Goal: Find specific page/section: Find specific page/section

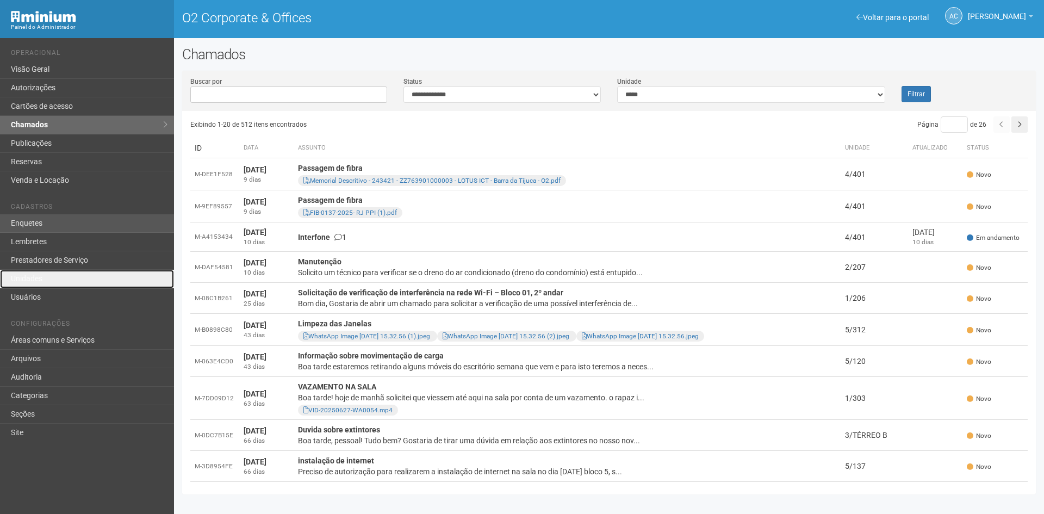
drag, startPoint x: 45, startPoint y: 276, endPoint x: 98, endPoint y: 228, distance: 71.6
click at [45, 276] on link "Unidades" at bounding box center [87, 279] width 174 height 18
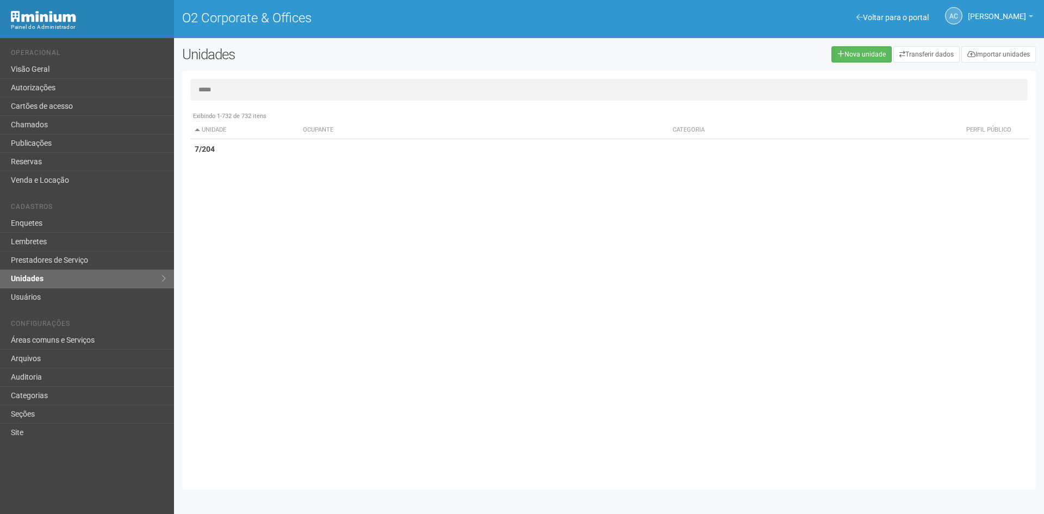
click at [297, 152] on td "7/204" at bounding box center [244, 149] width 108 height 20
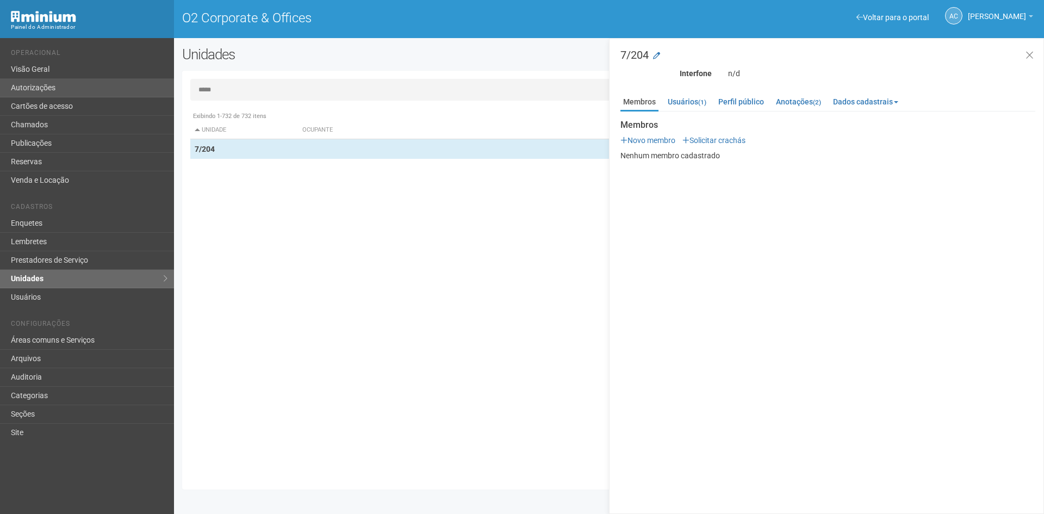
drag, startPoint x: 223, startPoint y: 89, endPoint x: 127, endPoint y: 80, distance: 96.6
click at [127, 80] on div "Voltar para o portal Operacional Visão Geral Autorizações Cartões de acesso Cha…" at bounding box center [522, 276] width 1044 height 476
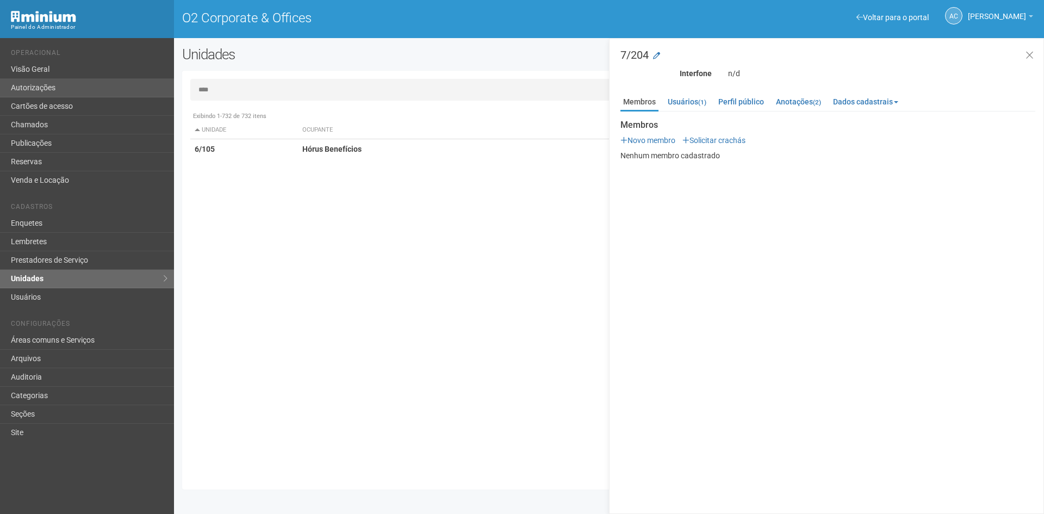
drag, startPoint x: 225, startPoint y: 94, endPoint x: 171, endPoint y: 84, distance: 54.6
click at [172, 84] on div "Voltar para o portal Operacional Visão Geral Autorizações Cartões de acesso Cha…" at bounding box center [522, 276] width 1044 height 476
type input "***"
click at [336, 144] on td "Horus Beneficios _" at bounding box center [483, 149] width 370 height 20
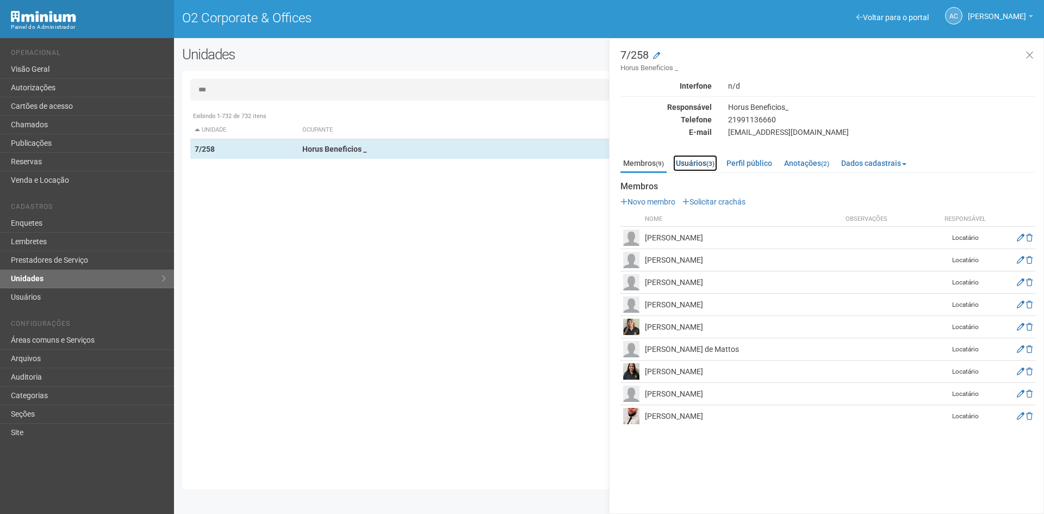
click at [701, 159] on link "Usuários (3)" at bounding box center [695, 163] width 44 height 16
